Goal: Find specific page/section: Find specific page/section

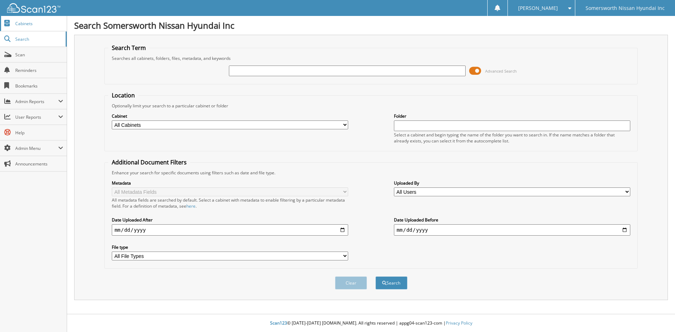
click at [33, 27] on link "Cabinets" at bounding box center [33, 23] width 67 height 15
type input "N"
type input "KW353796"
click at [375, 277] on button "Search" at bounding box center [391, 283] width 32 height 13
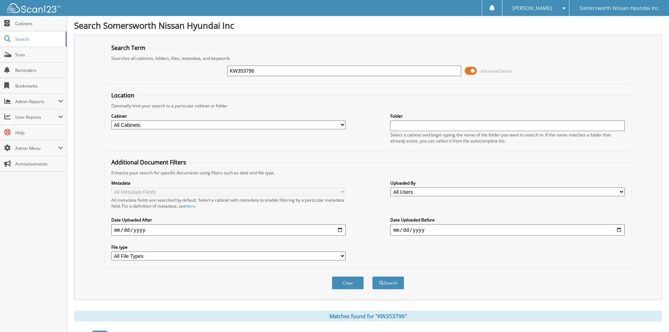
drag, startPoint x: 297, startPoint y: 70, endPoint x: -4, endPoint y: 63, distance: 300.9
click at [0, 63] on html "GAIL C. Settings Logout Somersworth Nissan Hyundai Inc Close Cabinets Search" at bounding box center [334, 218] width 669 height 436
type input "N19893"
click at [372, 277] on button "Search" at bounding box center [388, 283] width 32 height 13
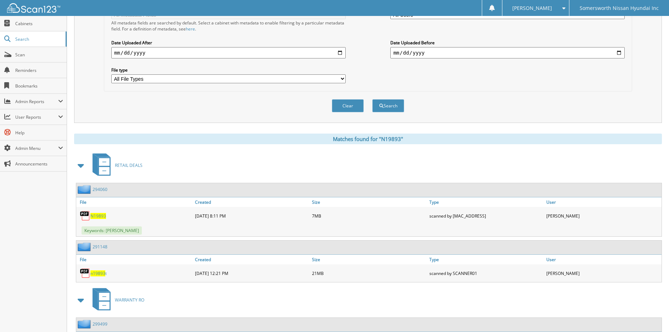
click at [101, 215] on span "N19893" at bounding box center [98, 216] width 16 height 6
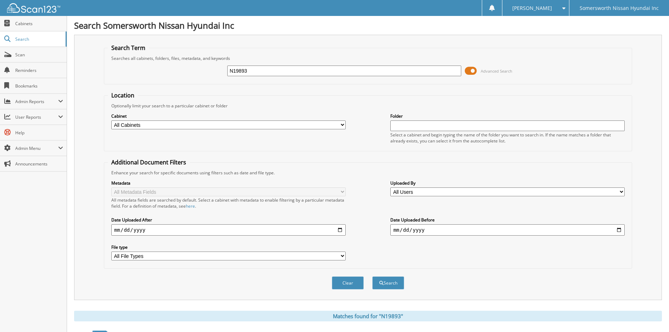
click at [505, 21] on h1 "Search Somersworth Nissan Hyundai Inc" at bounding box center [368, 26] width 588 height 12
drag, startPoint x: 272, startPoint y: 69, endPoint x: -4, endPoint y: 72, distance: 276.0
type input "P6960"
click at [372, 277] on button "Search" at bounding box center [388, 283] width 32 height 13
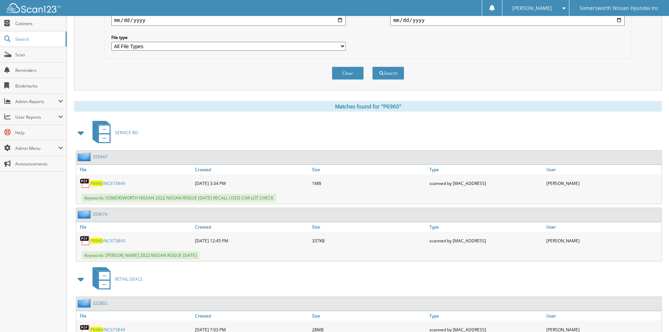
scroll to position [250, 0]
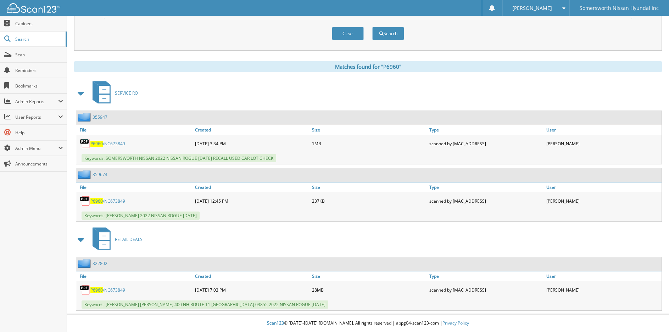
click at [99, 290] on span "P6960" at bounding box center [96, 290] width 12 height 6
click at [545, 8] on span "[PERSON_NAME]" at bounding box center [533, 8] width 40 height 4
click at [549, 32] on link "Logout" at bounding box center [536, 34] width 67 height 12
